Goal: Transaction & Acquisition: Purchase product/service

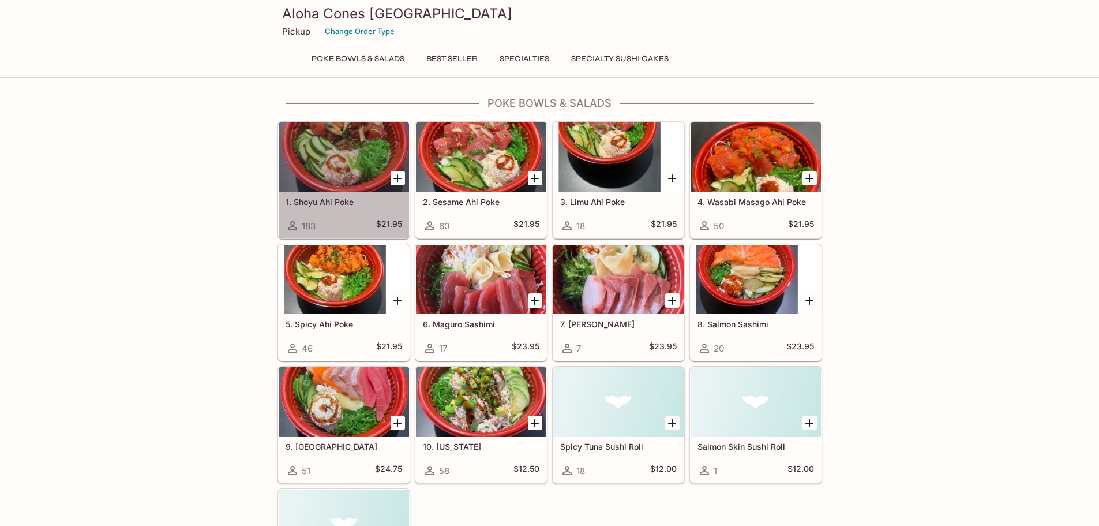
click at [345, 163] on div at bounding box center [344, 156] width 130 height 69
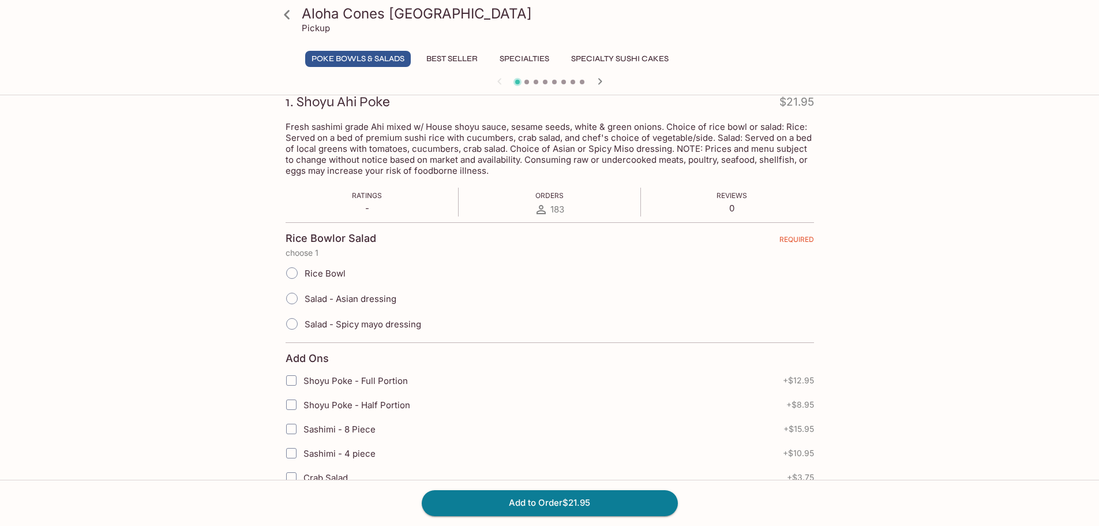
scroll to position [173, 0]
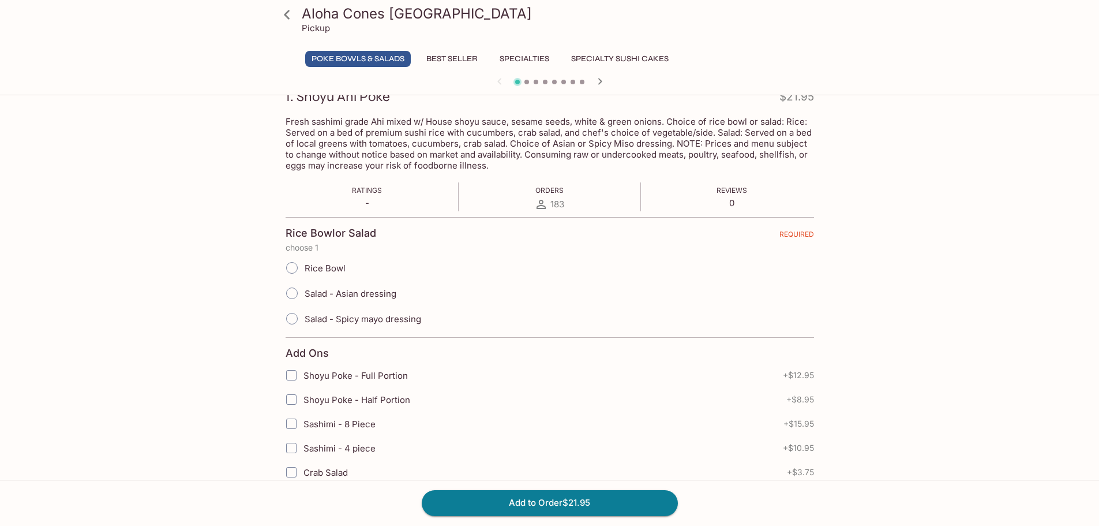
click at [329, 265] on span "Rice Bowl" at bounding box center [325, 268] width 41 height 11
click at [304, 265] on input "Rice Bowl" at bounding box center [292, 268] width 24 height 24
radio input "true"
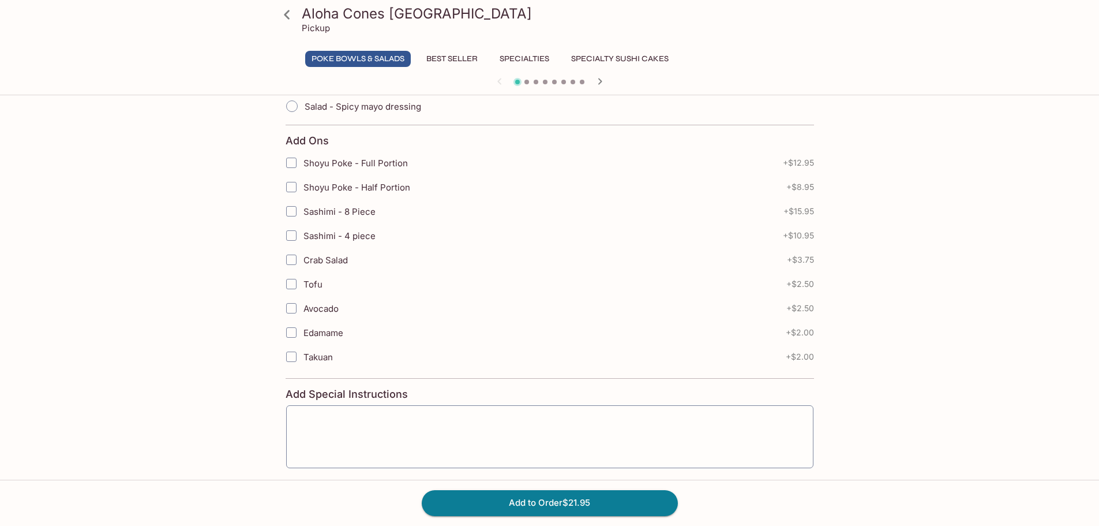
scroll to position [436, 0]
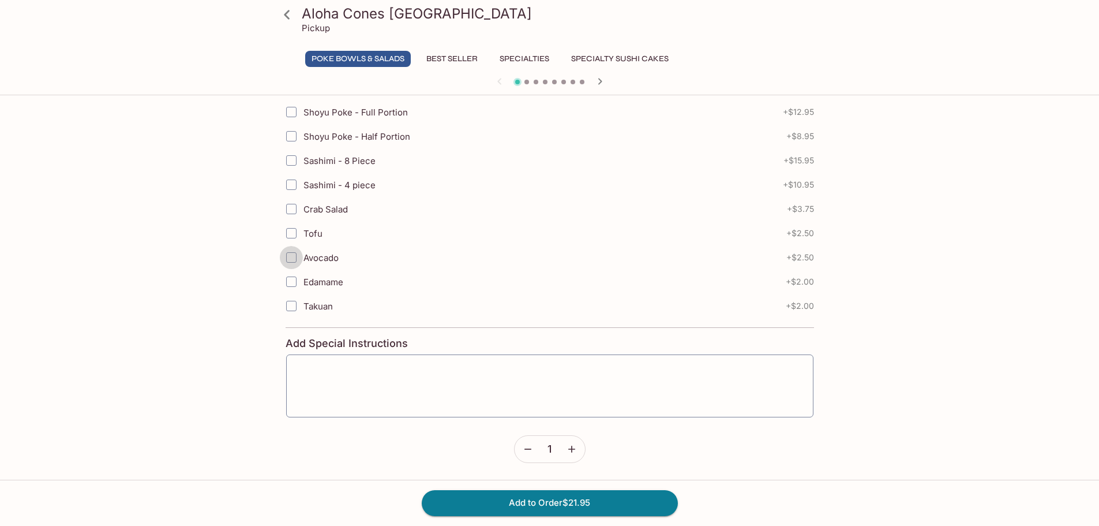
click at [290, 259] on input "Avocado" at bounding box center [291, 257] width 23 height 23
checkbox input "true"
click at [571, 448] on icon "button" at bounding box center [571, 448] width 7 height 7
click at [578, 499] on button "Add to Order $48.90" at bounding box center [550, 502] width 256 height 25
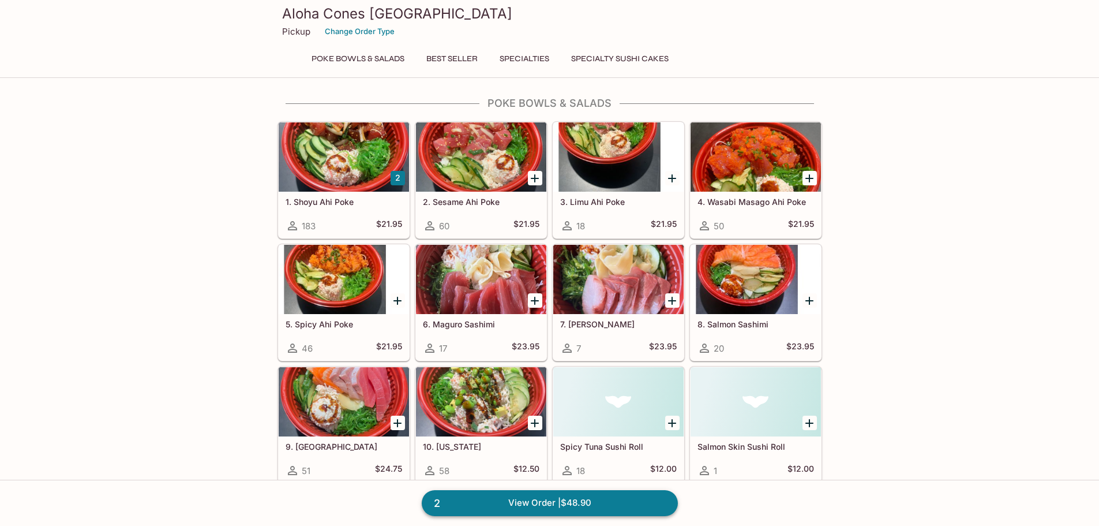
click at [549, 500] on link "2 View Order | $48.90" at bounding box center [550, 502] width 256 height 25
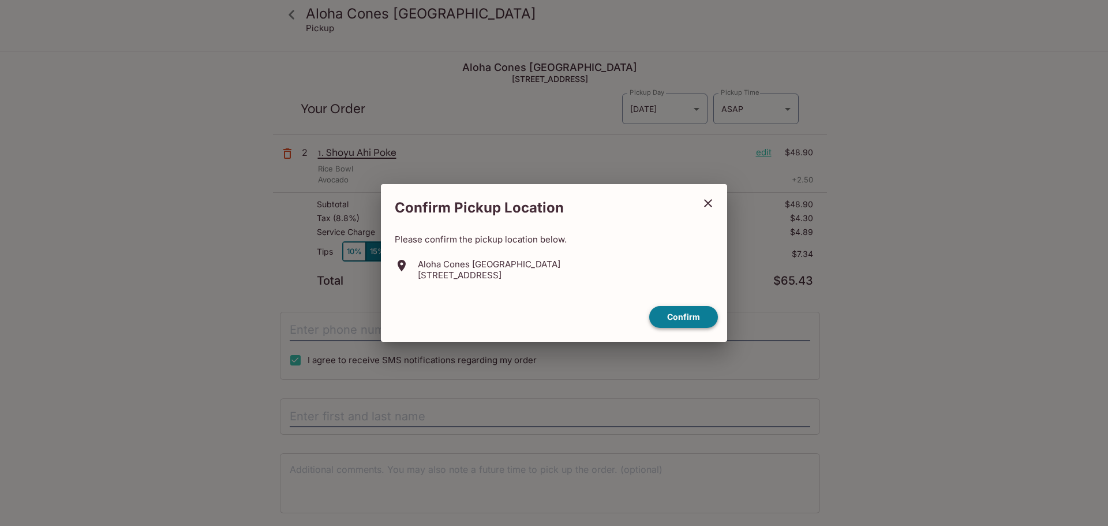
click at [684, 313] on button "Confirm" at bounding box center [683, 317] width 69 height 23
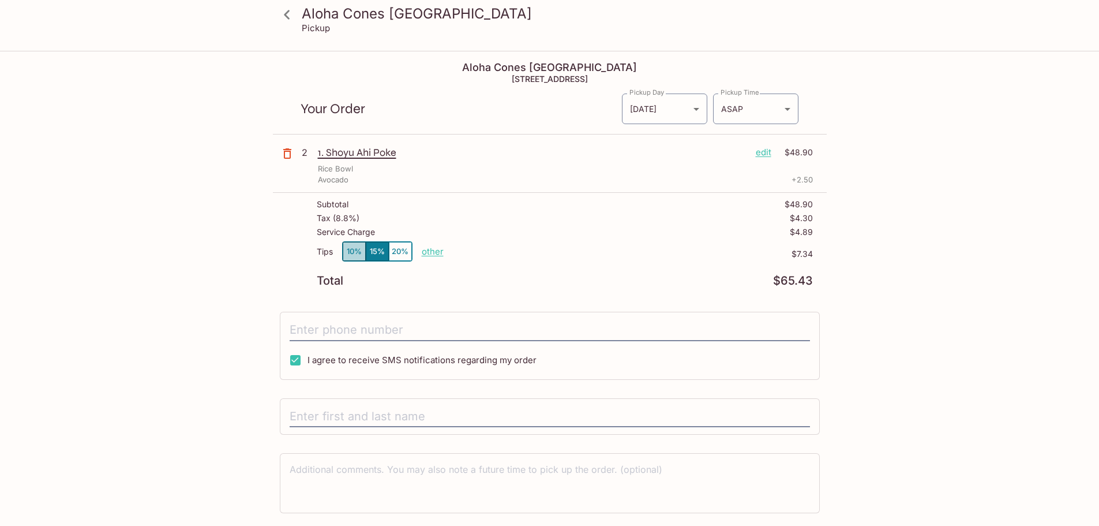
click at [352, 250] on button "10%" at bounding box center [354, 251] width 23 height 19
click at [373, 250] on button "15%" at bounding box center [377, 251] width 23 height 19
click at [348, 252] on button "10%" at bounding box center [354, 251] width 23 height 19
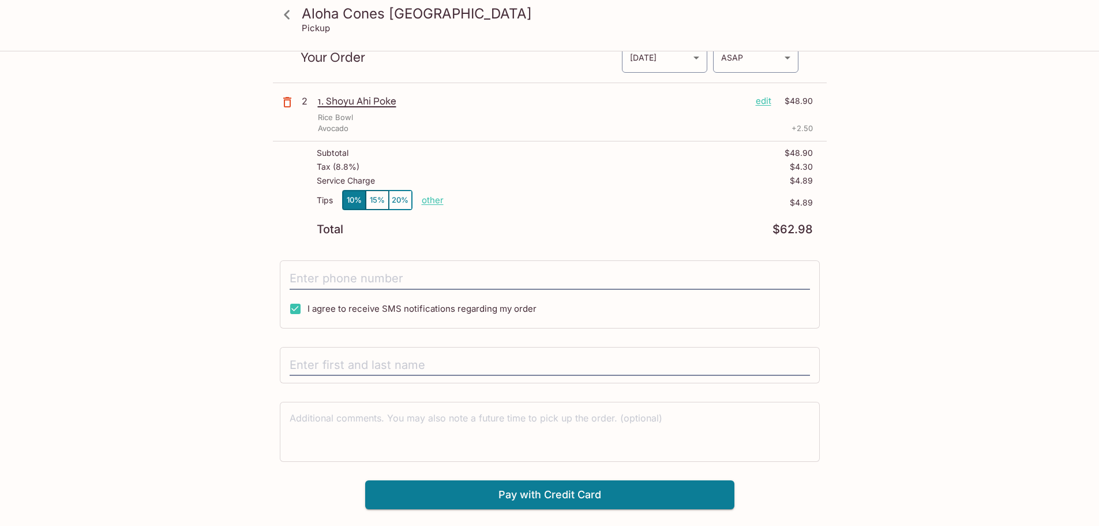
scroll to position [52, 0]
click at [436, 279] on input "tel" at bounding box center [550, 278] width 520 height 22
type input "(303) 941-6494"
click at [410, 363] on input "text" at bounding box center [550, 365] width 520 height 22
click at [409, 365] on input "text" at bounding box center [550, 365] width 520 height 22
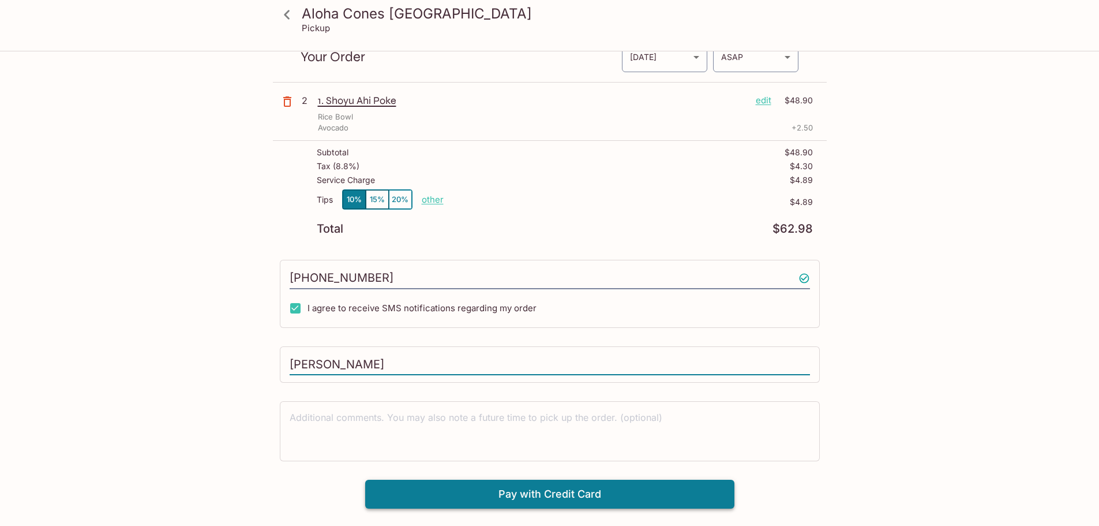
type input "Evan Vandehey"
click at [628, 488] on button "Pay with Credit Card" at bounding box center [549, 493] width 369 height 29
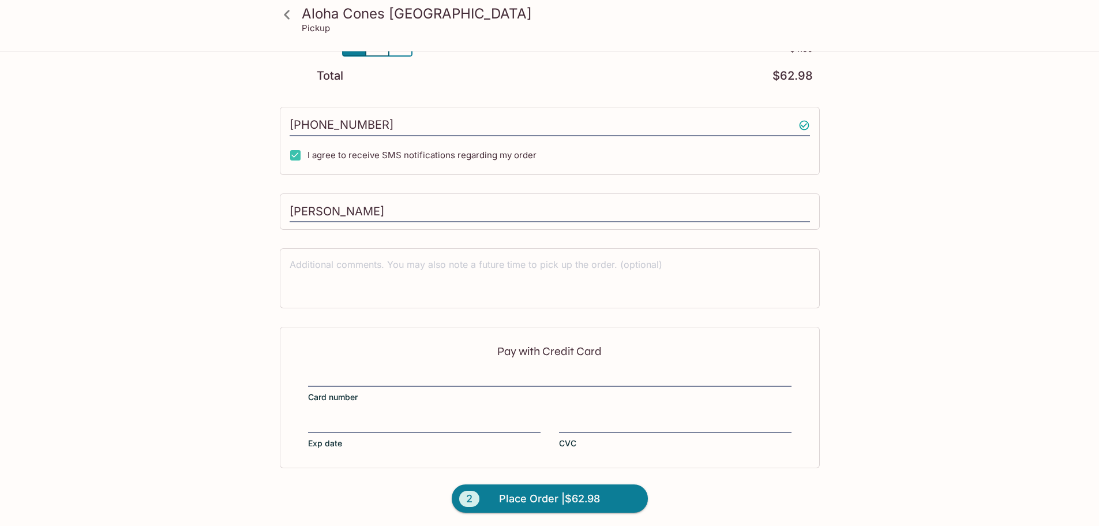
scroll to position [208, 0]
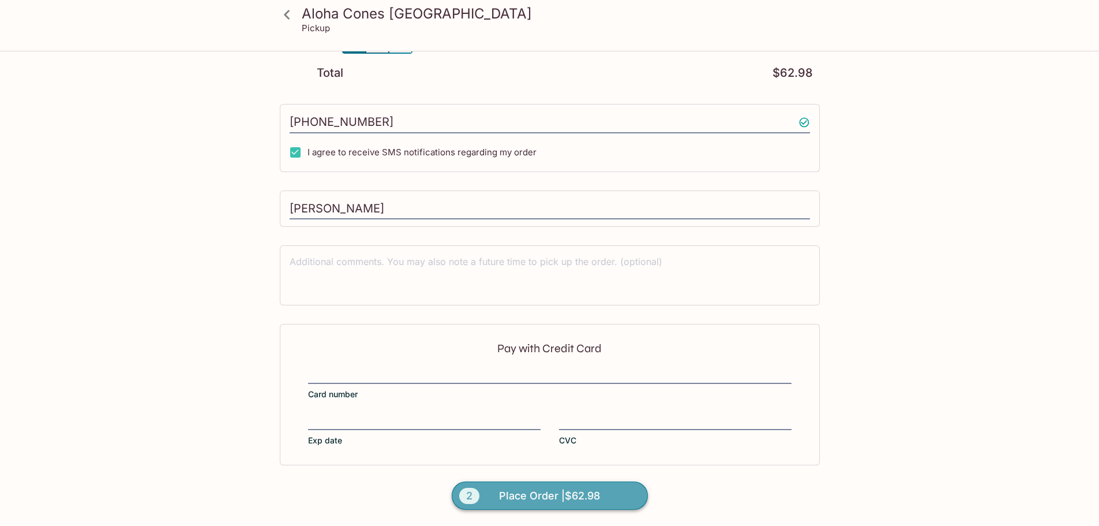
click at [554, 496] on span "Place Order | $62.98" at bounding box center [549, 495] width 101 height 18
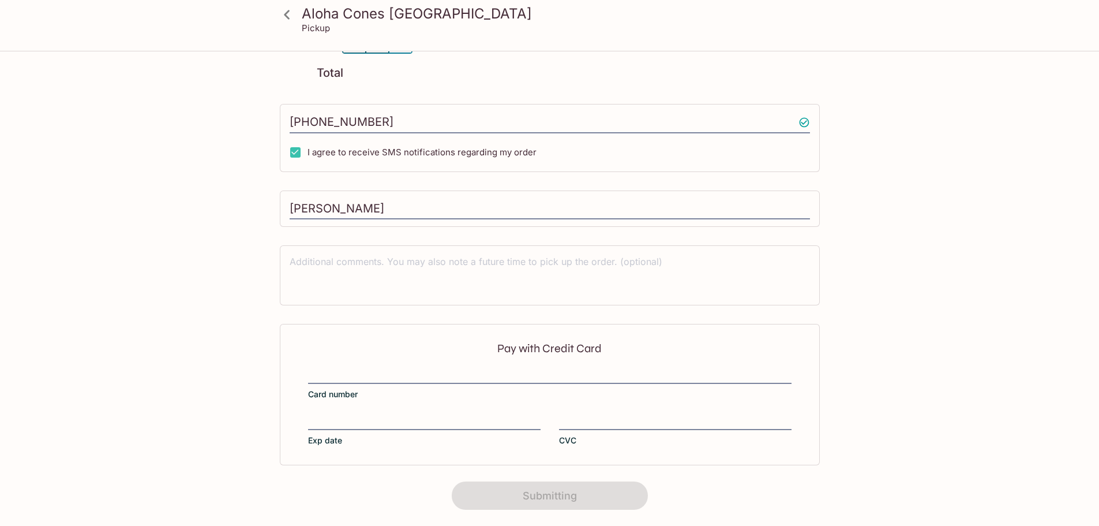
scroll to position [152, 0]
